Goal: Task Accomplishment & Management: Complete application form

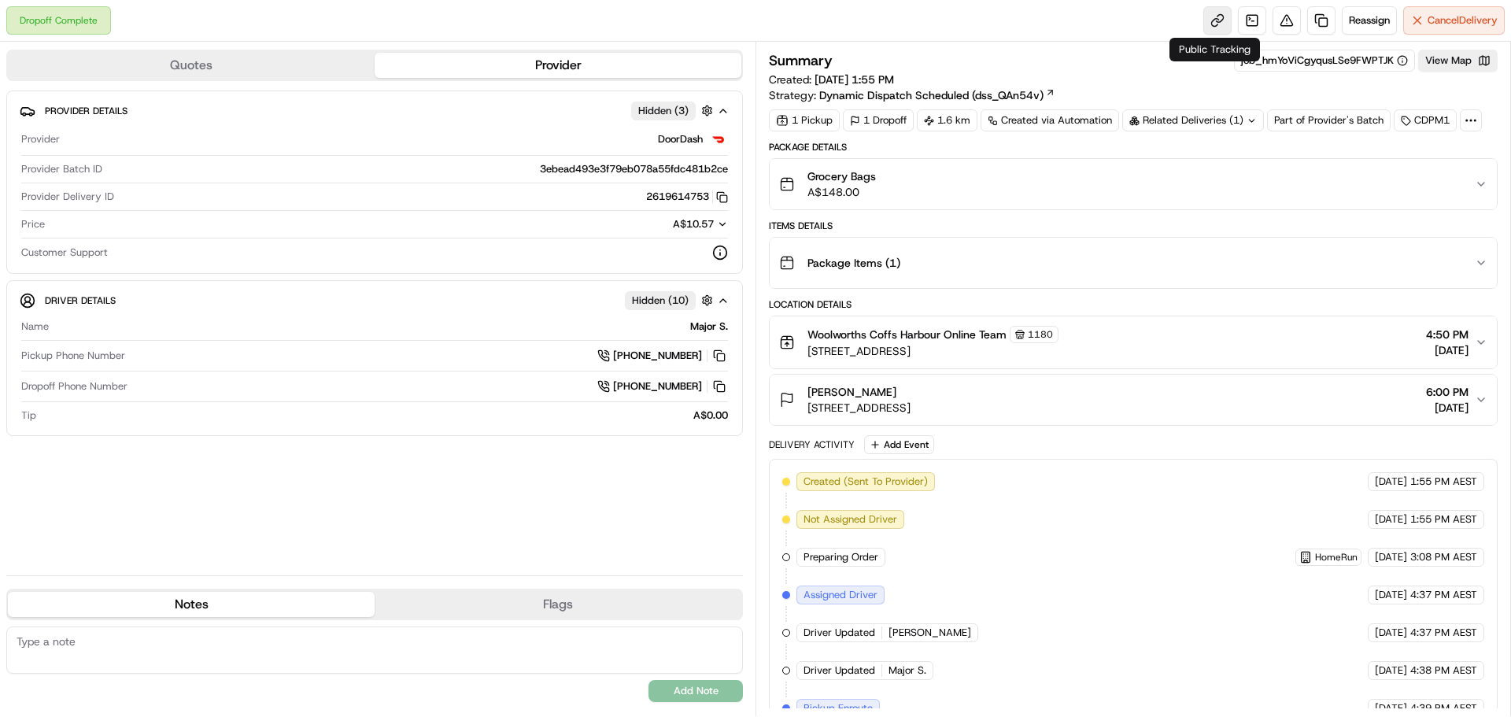
click at [1218, 28] on link at bounding box center [1218, 20] width 28 height 28
click at [1100, 68] on div "Summary job_hmYoViCgyqusLSe9FWPTJK View Map" at bounding box center [1133, 61] width 729 height 22
click at [1313, 20] on link at bounding box center [1322, 20] width 28 height 28
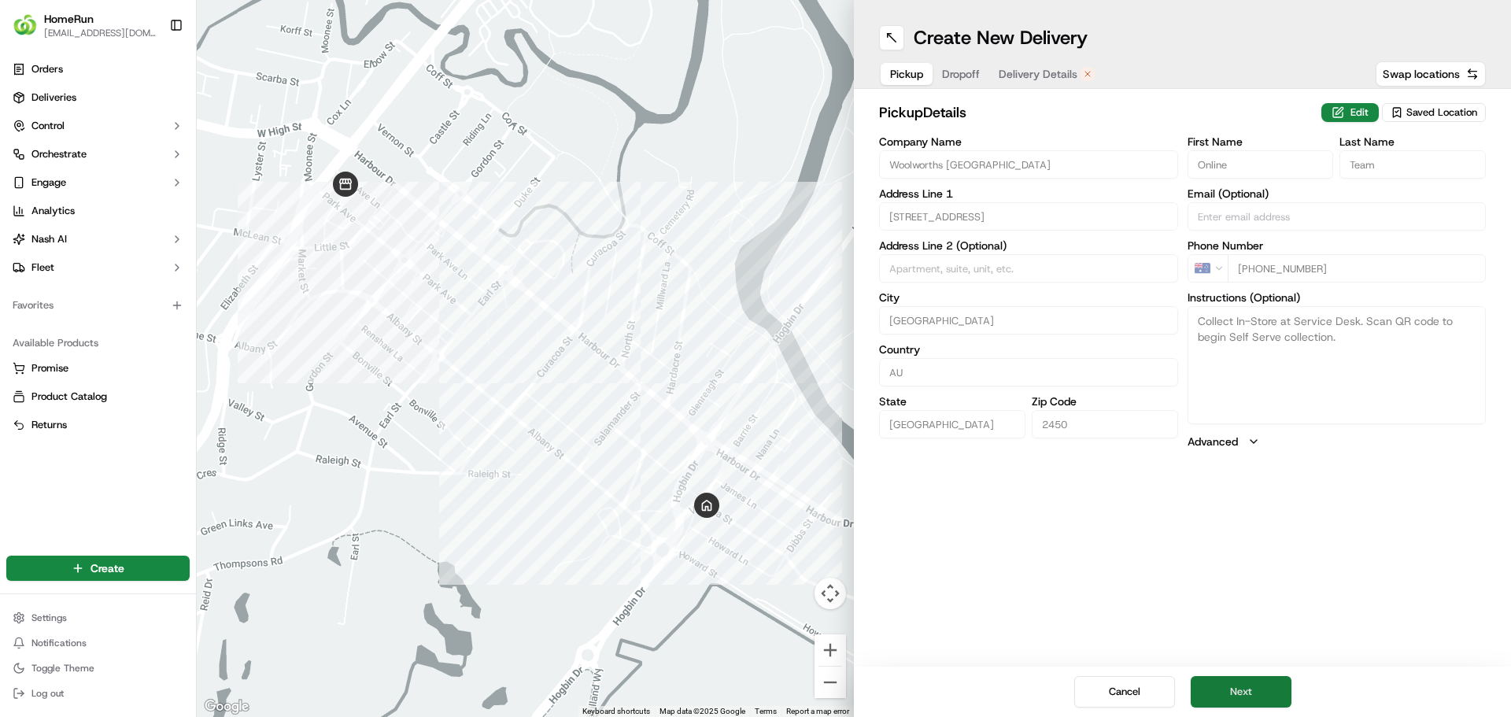
click at [1244, 682] on button "Next" at bounding box center [1241, 691] width 101 height 31
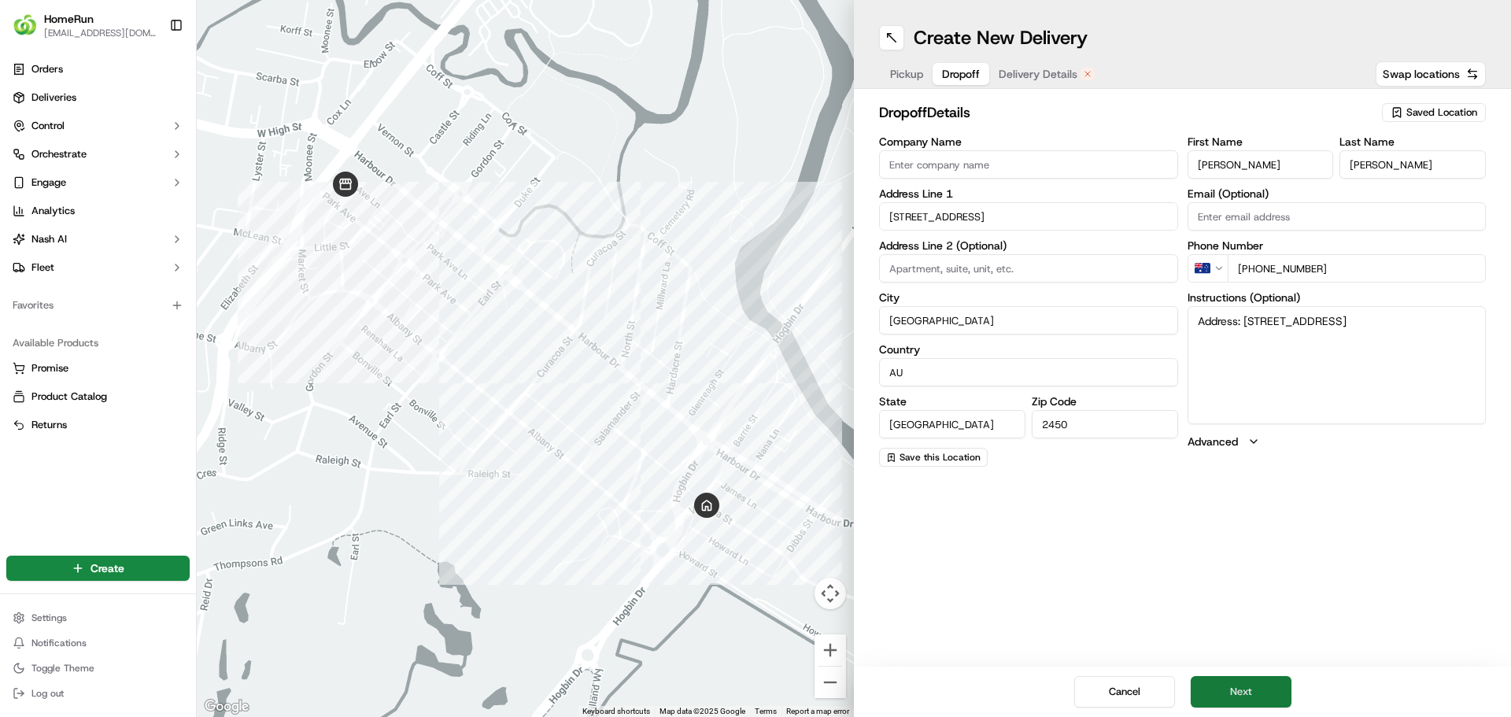
click at [1248, 698] on button "Next" at bounding box center [1241, 691] width 101 height 31
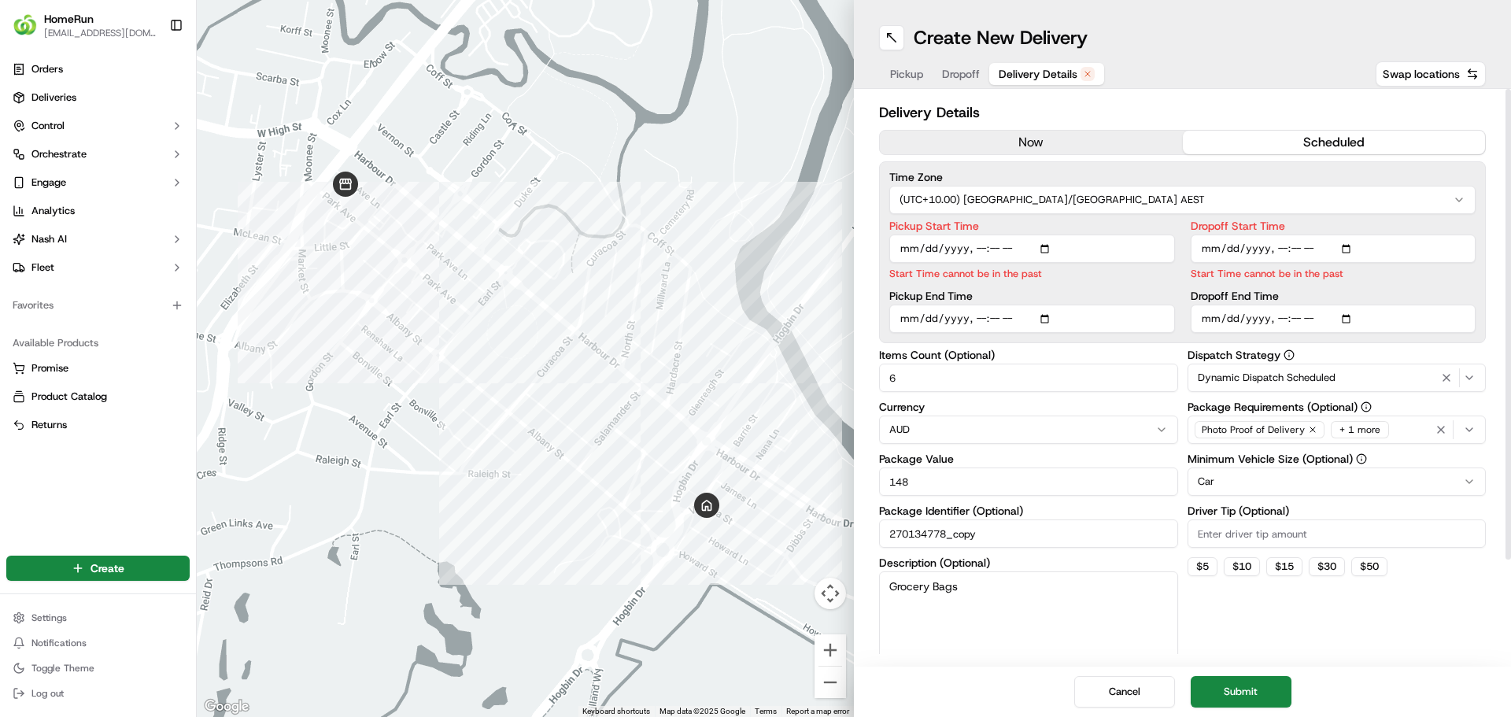
click at [1067, 131] on button "now" at bounding box center [1031, 143] width 303 height 24
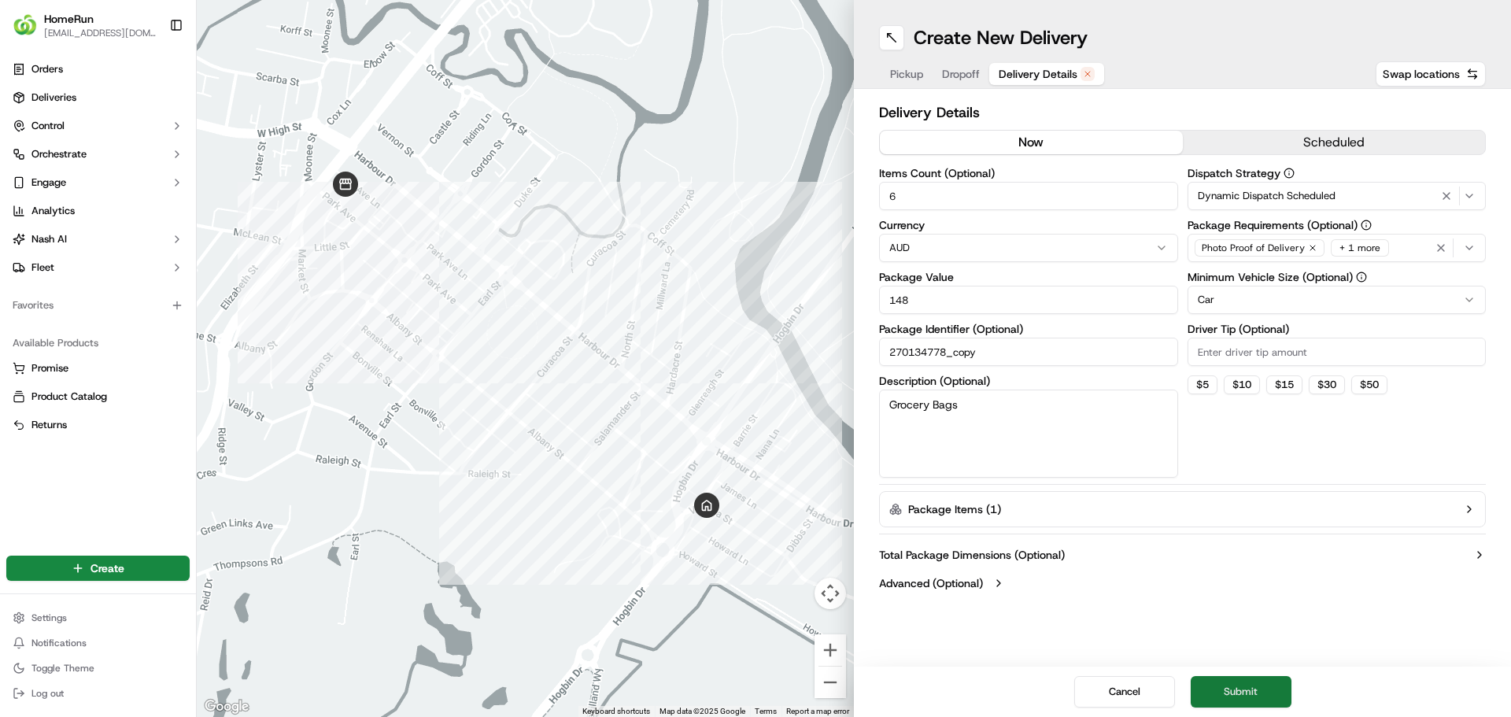
click at [1259, 694] on button "Submit" at bounding box center [1241, 691] width 101 height 31
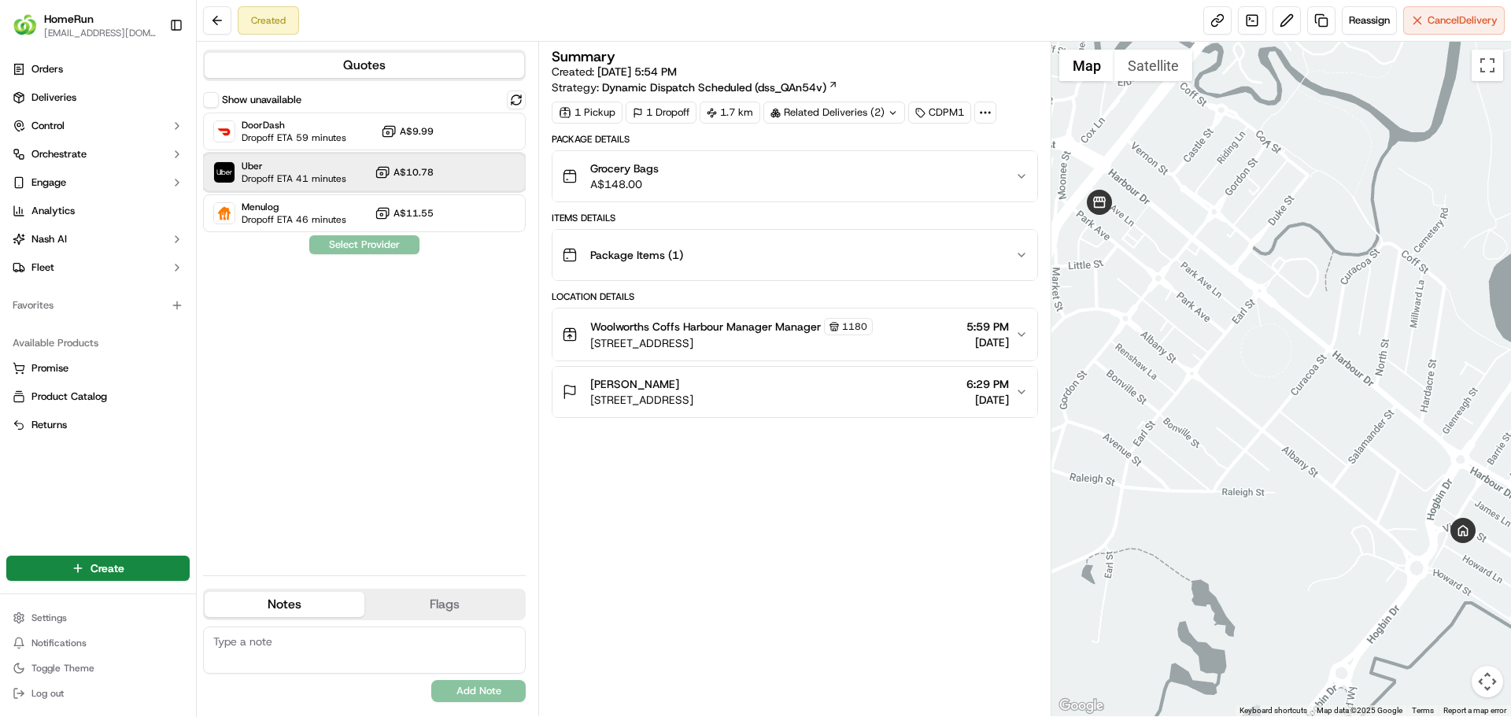
click at [309, 183] on span "Dropoff ETA 41 minutes" at bounding box center [294, 178] width 105 height 13
click at [343, 250] on button "Assign Provider" at bounding box center [365, 244] width 112 height 19
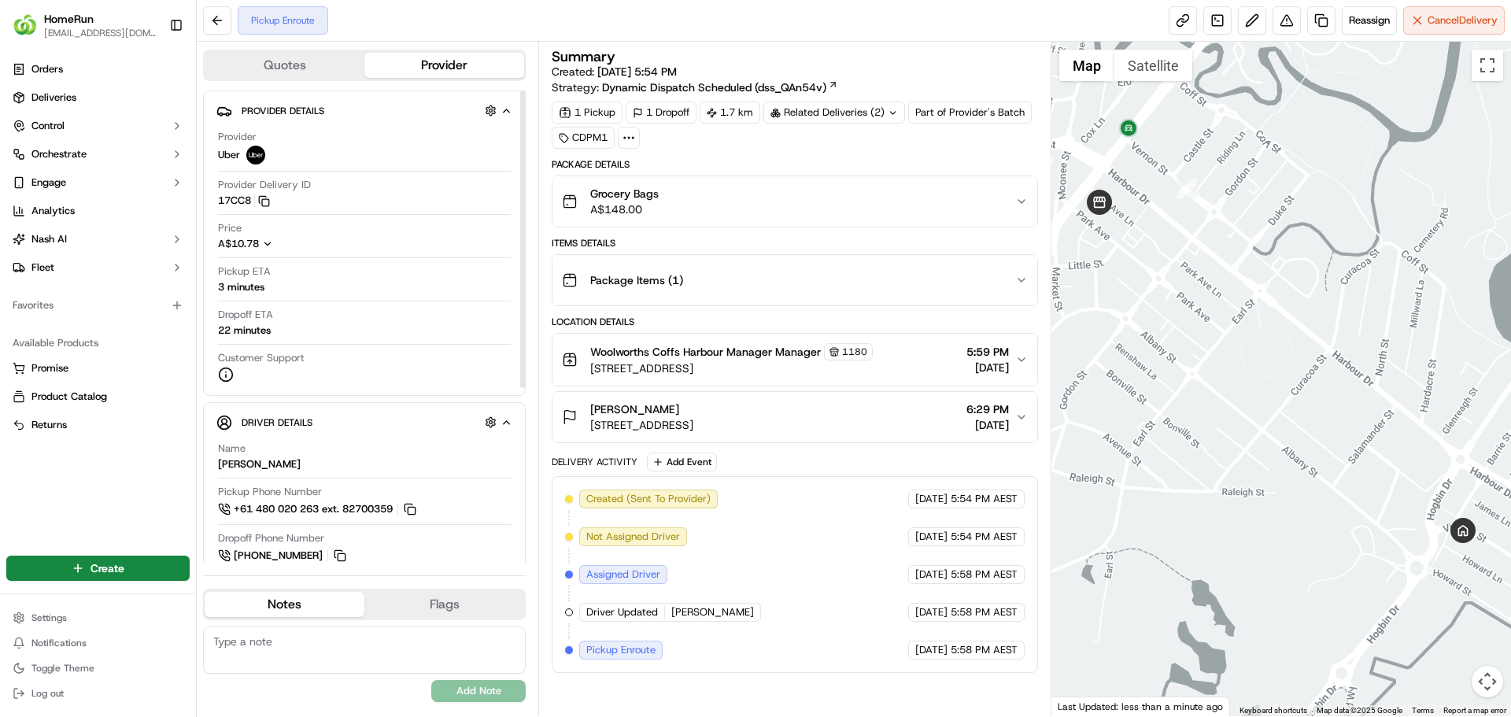
click at [511, 113] on icon "button" at bounding box center [507, 111] width 12 height 13
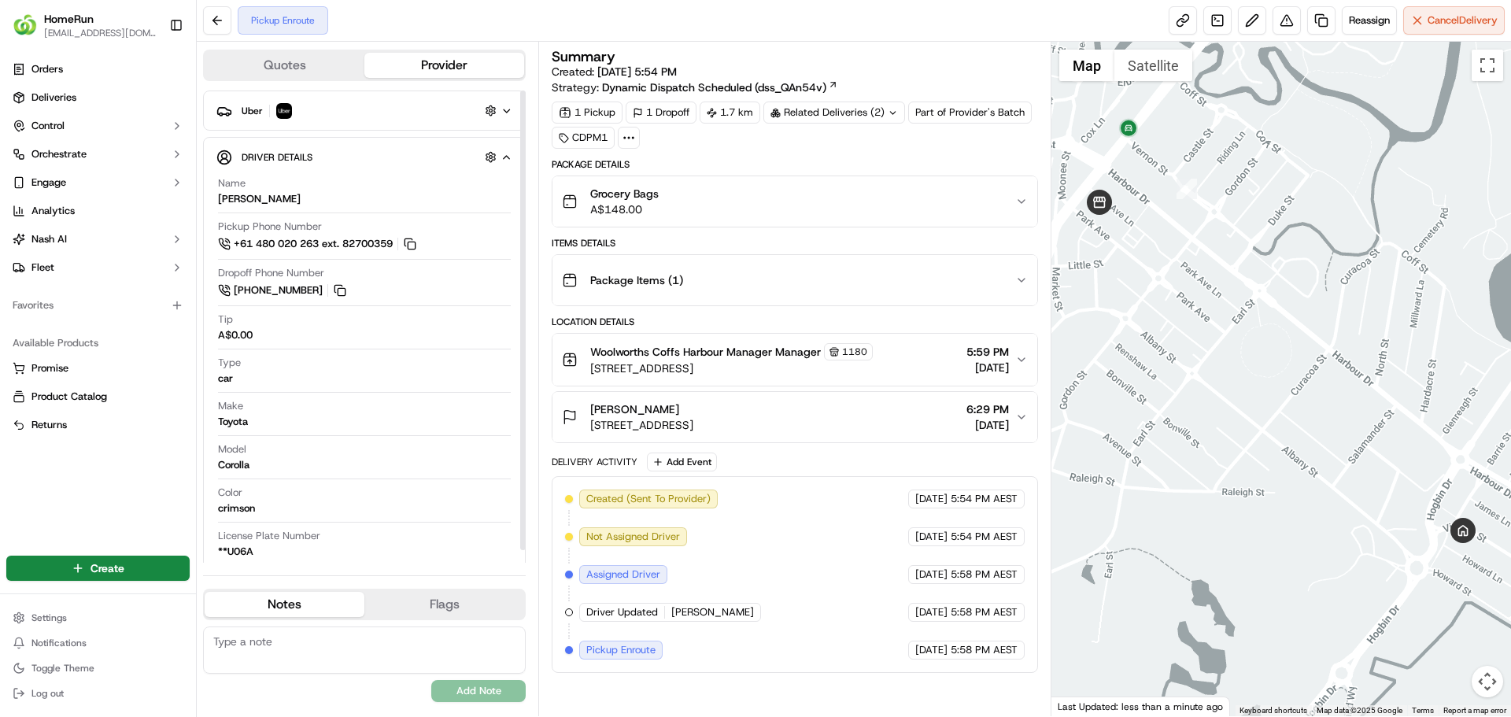
click at [511, 113] on icon "button" at bounding box center [507, 111] width 12 height 13
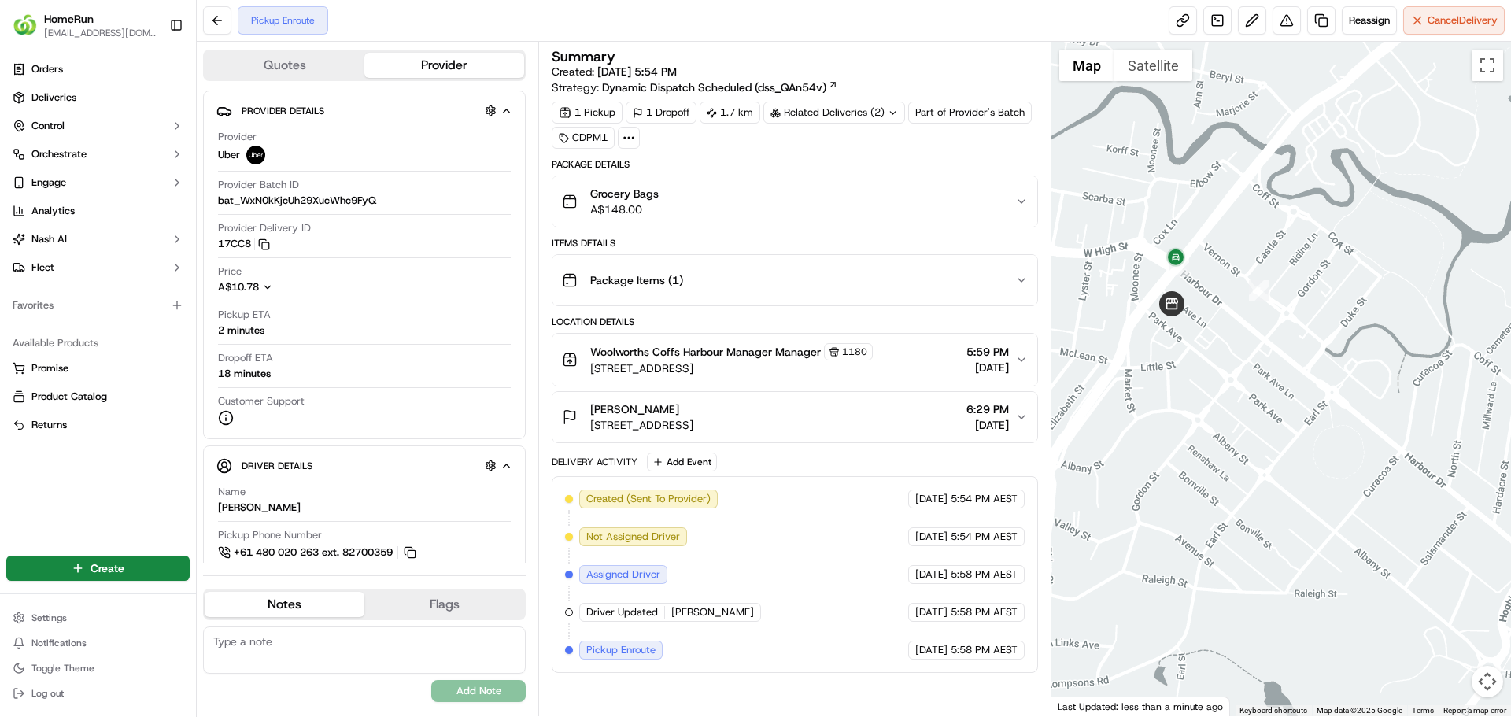
drag, startPoint x: 1293, startPoint y: 237, endPoint x: 1358, endPoint y: 326, distance: 110.4
click at [1358, 326] on div at bounding box center [1282, 379] width 461 height 675
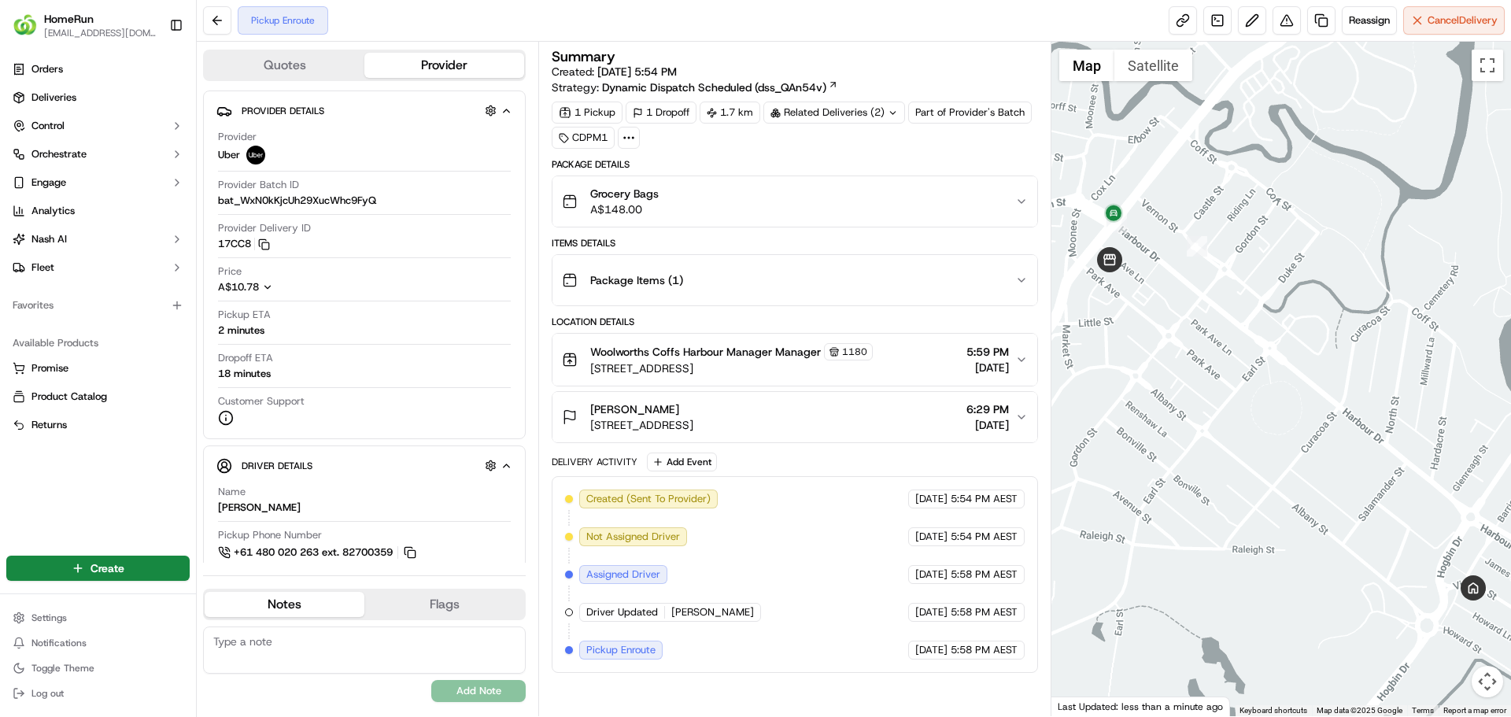
drag, startPoint x: 1311, startPoint y: 356, endPoint x: 1218, endPoint y: 353, distance: 93.7
click at [1218, 353] on div at bounding box center [1282, 379] width 461 height 675
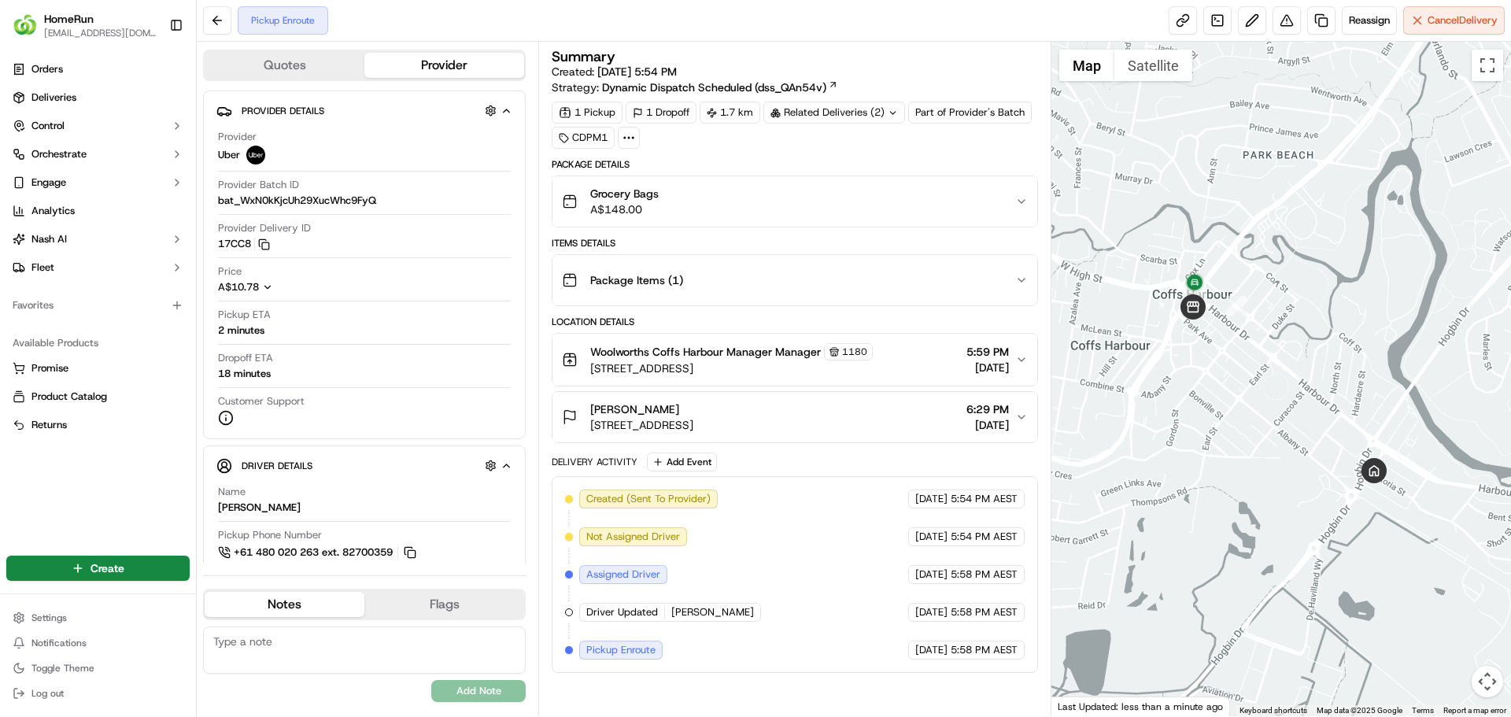
drag, startPoint x: 1227, startPoint y: 346, endPoint x: 1264, endPoint y: 356, distance: 38.2
click at [1264, 356] on div at bounding box center [1282, 379] width 461 height 675
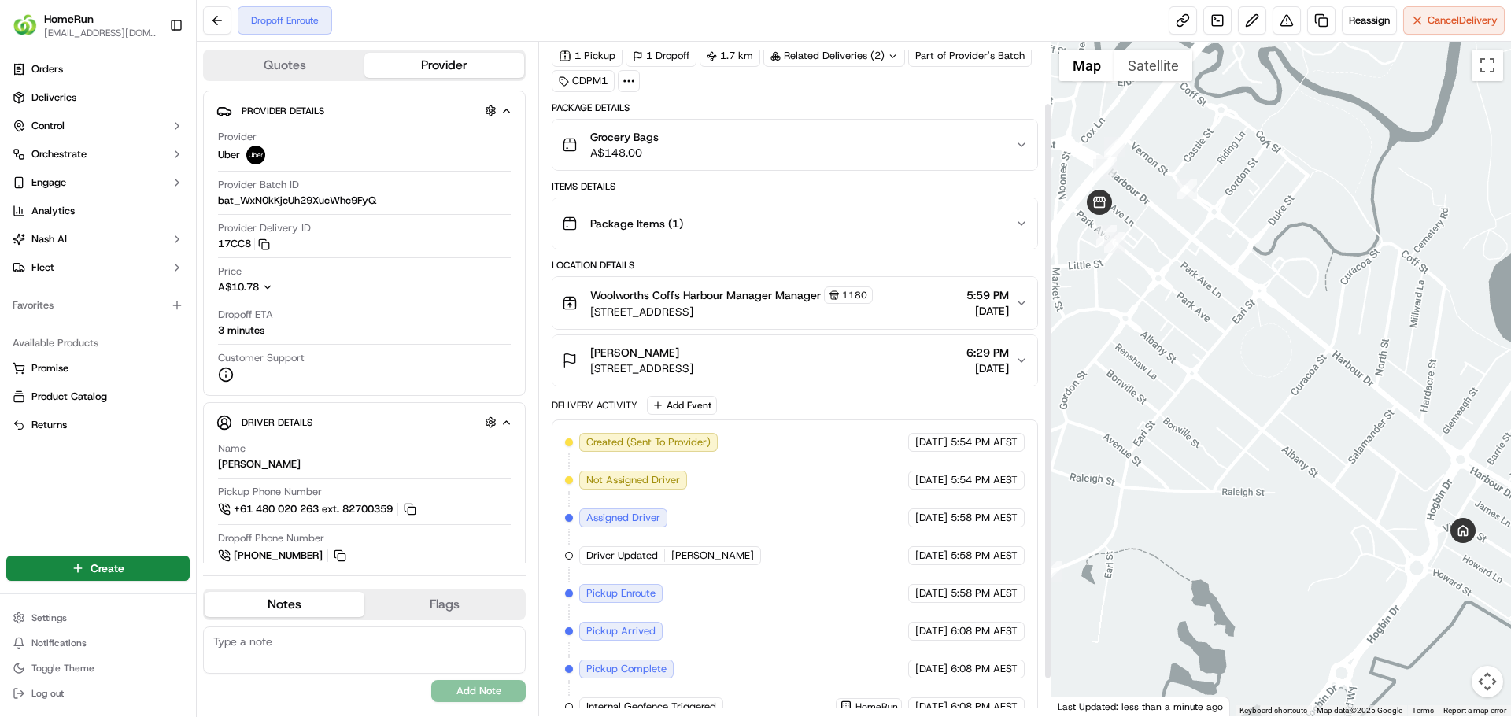
scroll to position [116, 0]
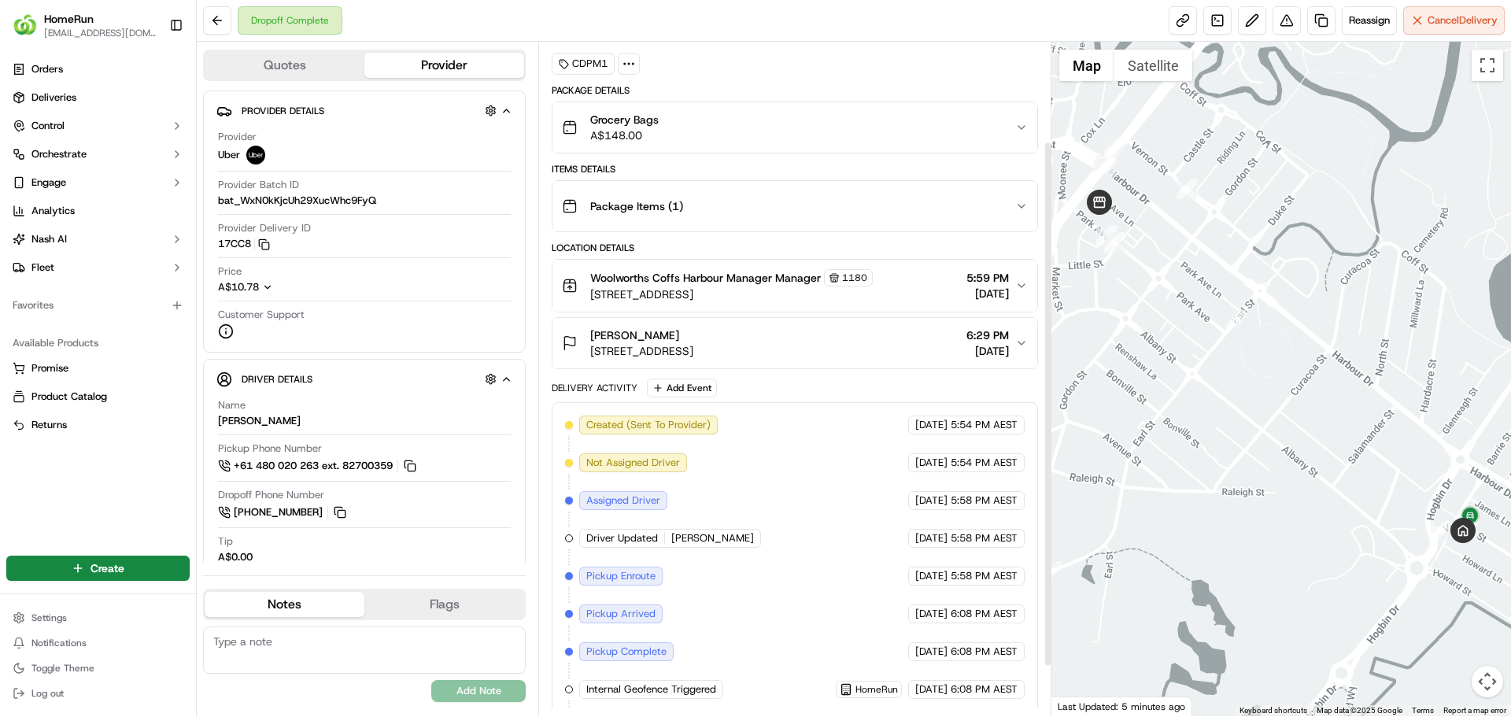
scroll to position [191, 0]
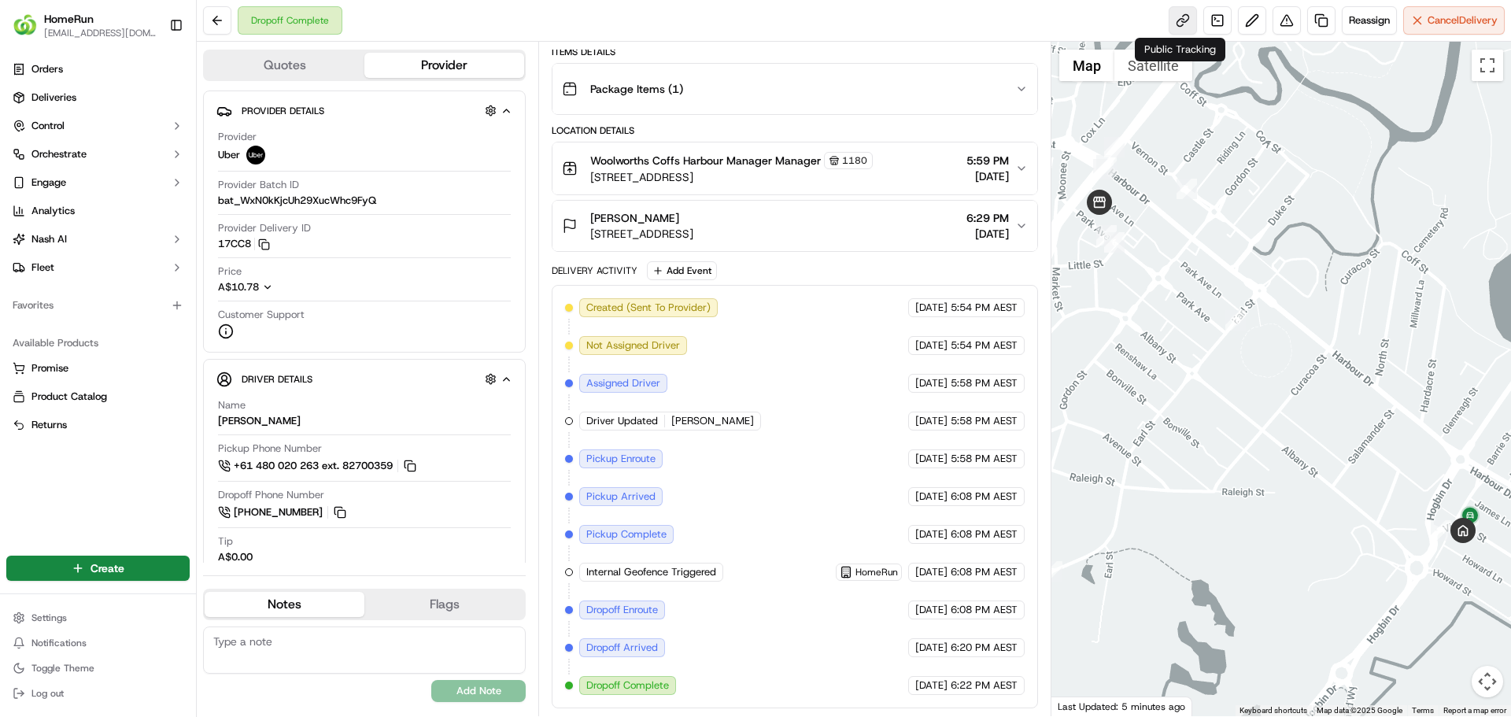
click at [1171, 17] on link at bounding box center [1183, 20] width 28 height 28
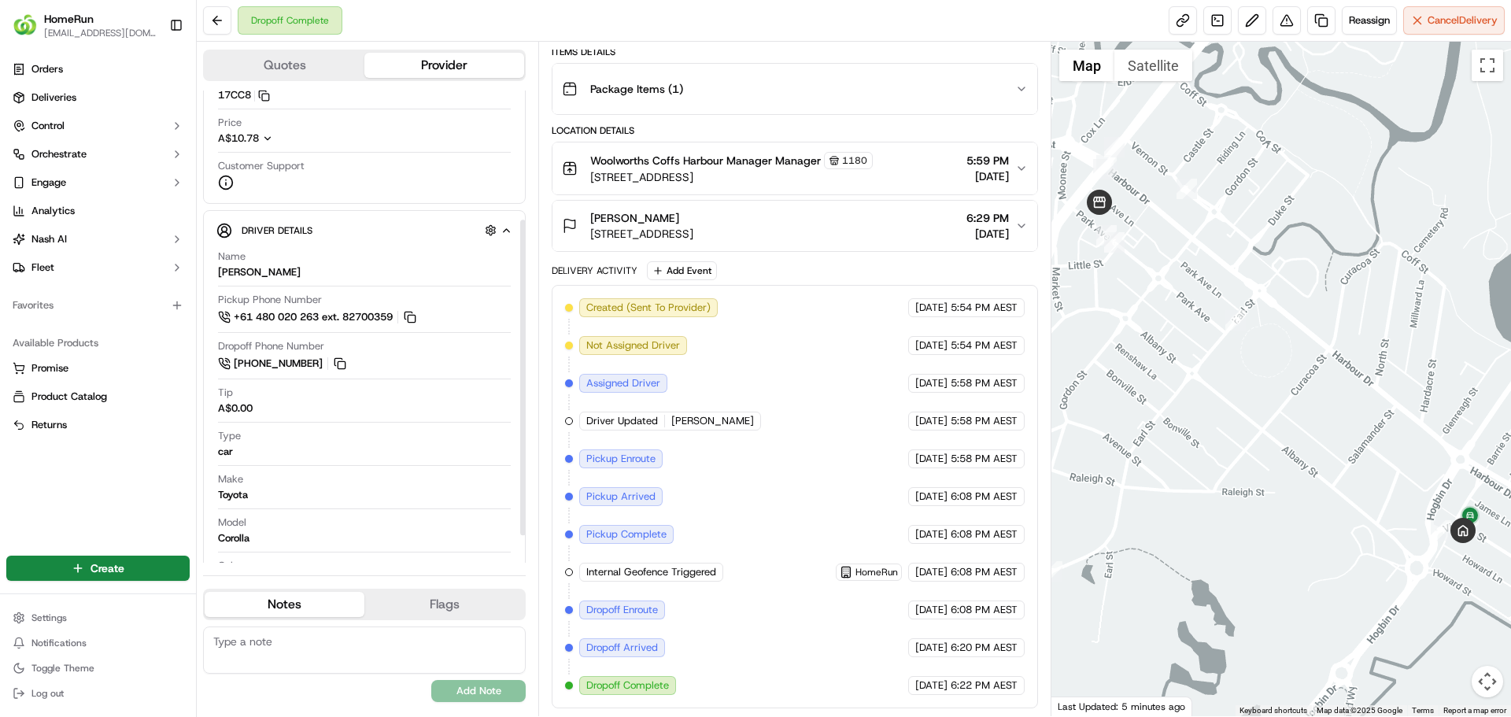
scroll to position [235, 0]
